Goal: Use online tool/utility: Use online tool/utility

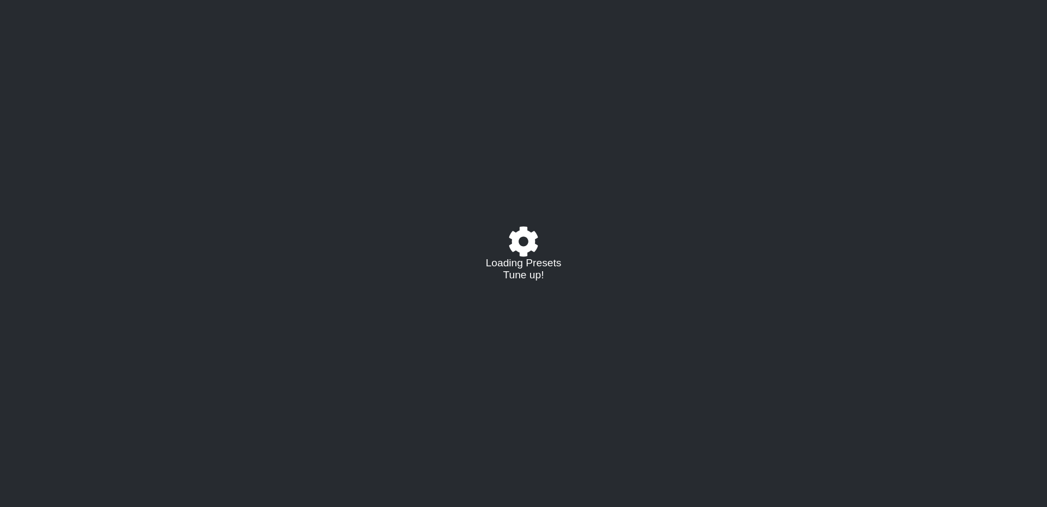
select select "/023177548424"
select select "A"
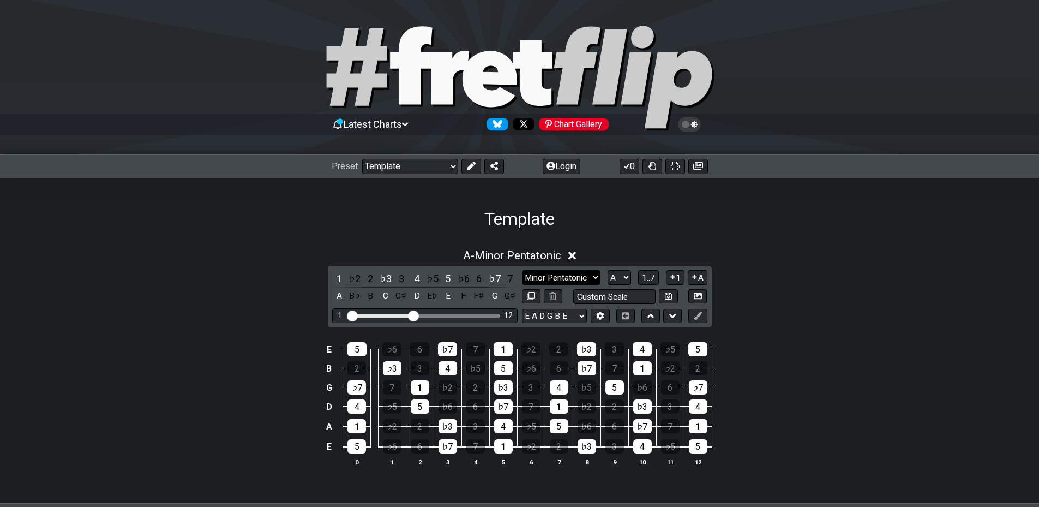
click at [580, 280] on select "Minor Pentatonic Major 3rds Minor Pentatonic Major Pentatonic Minor Blues Major…" at bounding box center [561, 277] width 79 height 15
select select "Minor"
click at [522, 270] on select "Minor Pentatonic Major 3rds Minor Pentatonic Major Pentatonic Minor Blues Major…" at bounding box center [561, 277] width 79 height 15
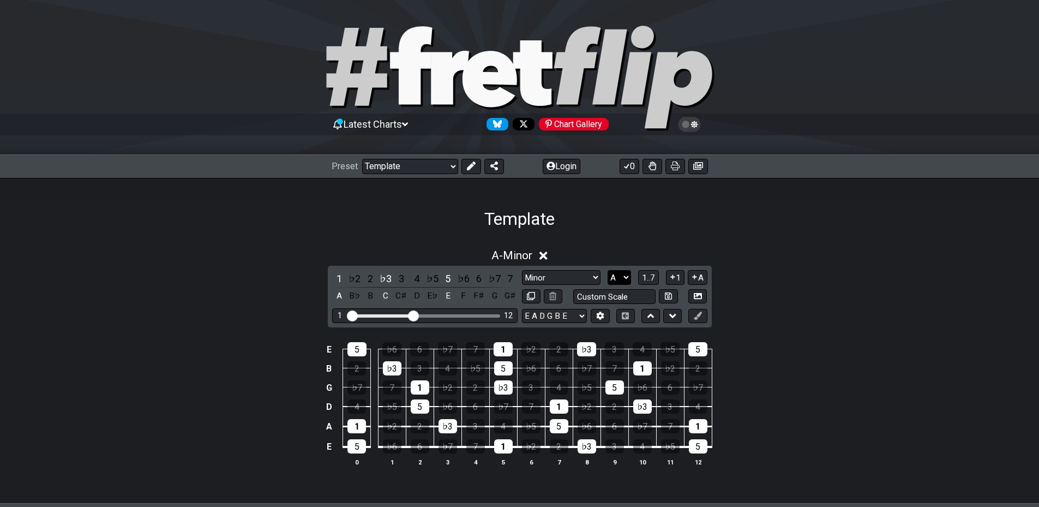
click at [629, 278] on select "A♭ A A♯ B♭ B C C♯ D♭ D D♯ E♭ E F F♯ G♭ G G♯" at bounding box center [619, 277] width 23 height 15
select select "D"
click at [608, 270] on select "A♭ A A♯ B♭ B C C♯ D♭ D D♯ E♭ E F F♯ G♭ G G♯" at bounding box center [619, 277] width 23 height 15
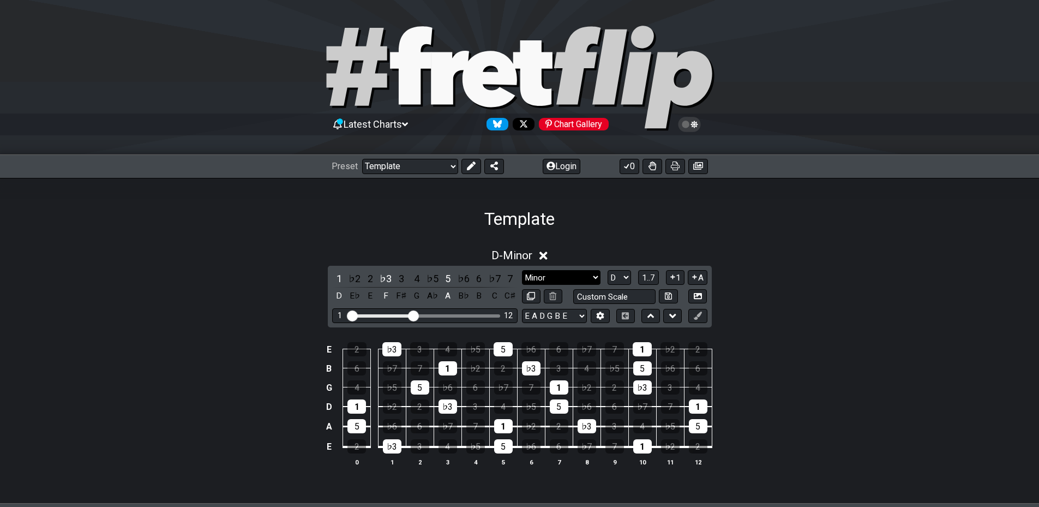
click at [591, 274] on select "Minor Pentatonic Major 3rds Minor Pentatonic Major Pentatonic Minor Blues Major…" at bounding box center [561, 277] width 79 height 15
select select "Major Pentatonic"
click at [522, 270] on select "Minor Pentatonic Major 3rds Minor Pentatonic Major Pentatonic Minor Blues Major…" at bounding box center [561, 277] width 79 height 15
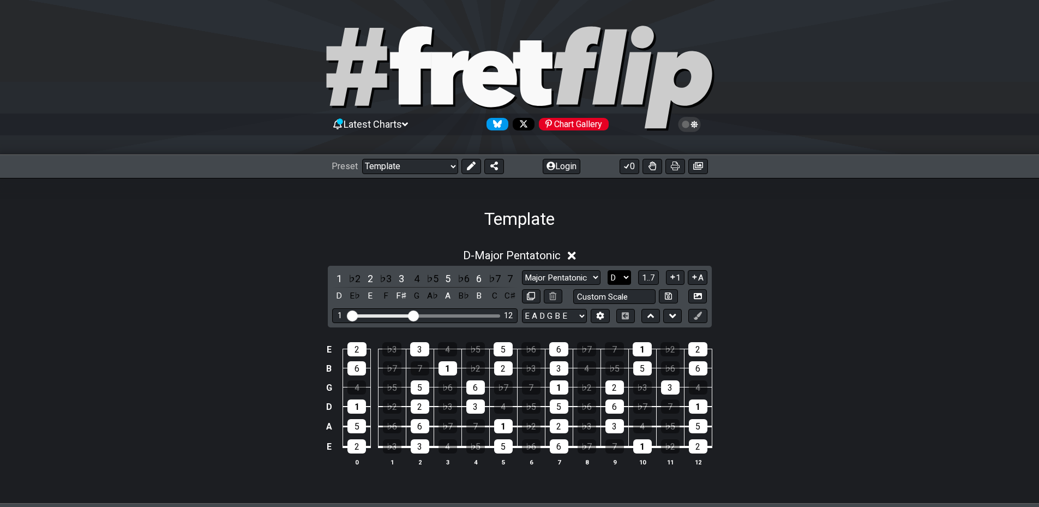
click at [624, 277] on select "A♭ A A♯ B♭ B C C♯ D♭ D D♯ E♭ E F F♯ G♭ G G♯" at bounding box center [619, 277] width 23 height 15
click at [608, 270] on select "A♭ A A♯ B♭ B C C♯ D♭ D D♯ E♭ E F F♯ G♭ G G♯" at bounding box center [619, 277] width 23 height 15
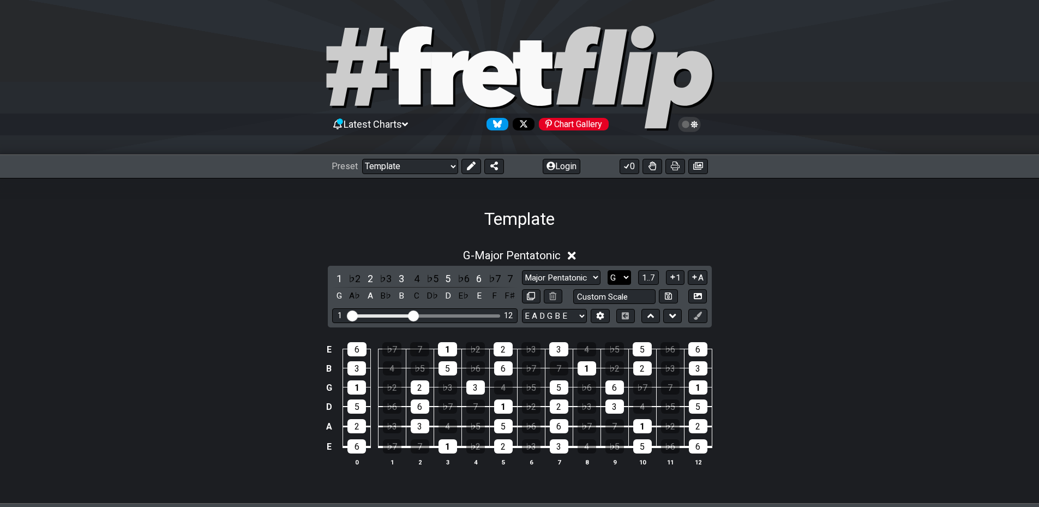
click at [626, 279] on select "A♭ A A♯ B♭ B C C♯ D♭ D D♯ E♭ E F F♯ G♭ G G♯" at bounding box center [619, 277] width 23 height 15
click at [608, 270] on select "A♭ A A♯ B♭ B C C♯ D♭ D D♯ E♭ E F F♯ G♭ G G♯" at bounding box center [619, 277] width 23 height 15
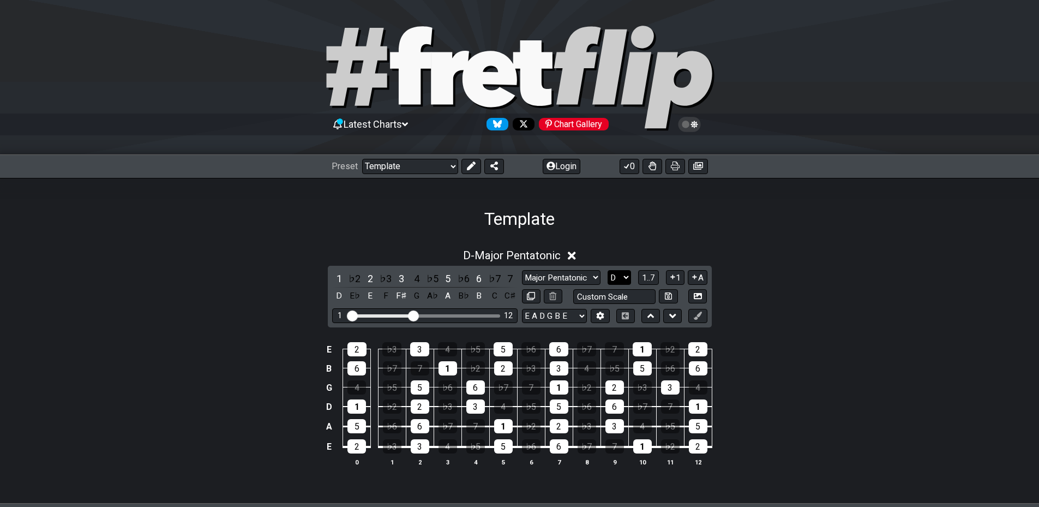
click at [624, 284] on select "A♭ A A♯ B♭ B C C♯ D♭ D D♯ E♭ E F F♯ G♭ G G♯" at bounding box center [619, 277] width 23 height 15
click at [608, 270] on select "A♭ A A♯ B♭ B C C♯ D♭ D D♯ E♭ E F F♯ G♭ G G♯" at bounding box center [619, 277] width 23 height 15
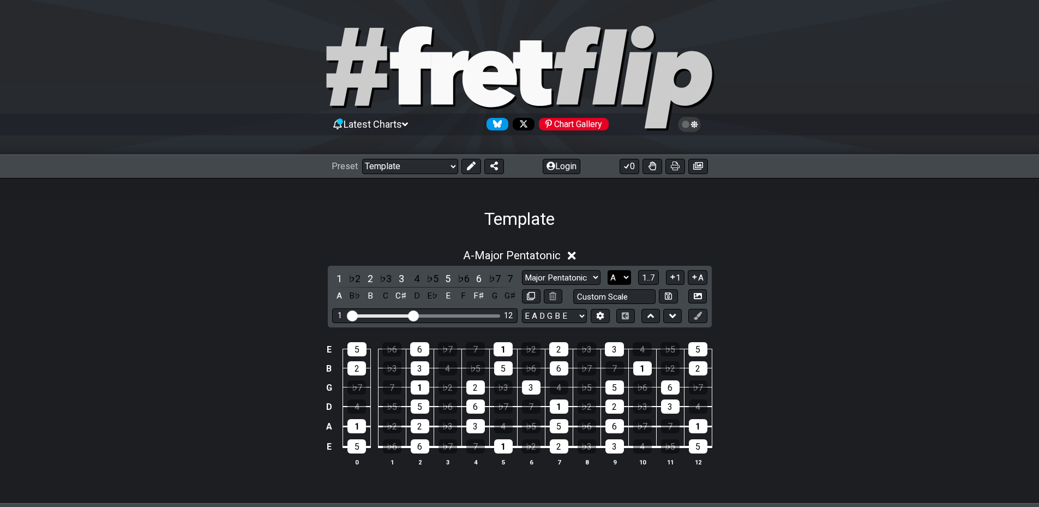
click at [631, 278] on select "A♭ A A♯ B♭ B C C♯ D♭ D D♯ E♭ E F F♯ G♭ G G♯" at bounding box center [619, 277] width 23 height 15
click at [608, 270] on select "A♭ A A♯ B♭ B C C♯ D♭ D D♯ E♭ E F F♯ G♭ G G♯" at bounding box center [619, 277] width 23 height 15
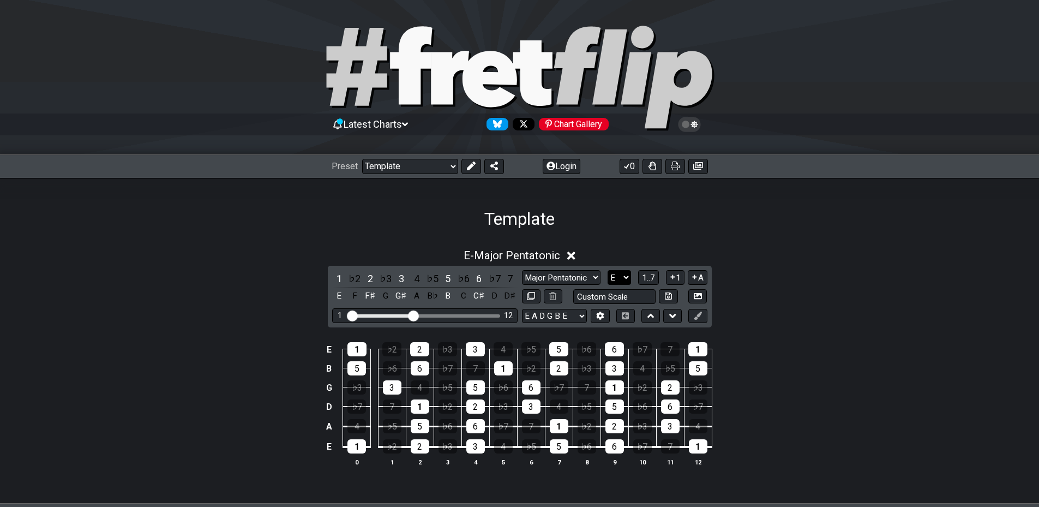
click at [628, 281] on select "A♭ A A♯ B♭ B C C♯ D♭ D D♯ E♭ E F F♯ G♭ G G♯" at bounding box center [619, 277] width 23 height 15
select select "G"
click at [608, 270] on select "A♭ A A♯ B♭ B C C♯ D♭ D D♯ E♭ E F F♯ G♭ G G♯" at bounding box center [619, 277] width 23 height 15
